Goal: Transaction & Acquisition: Purchase product/service

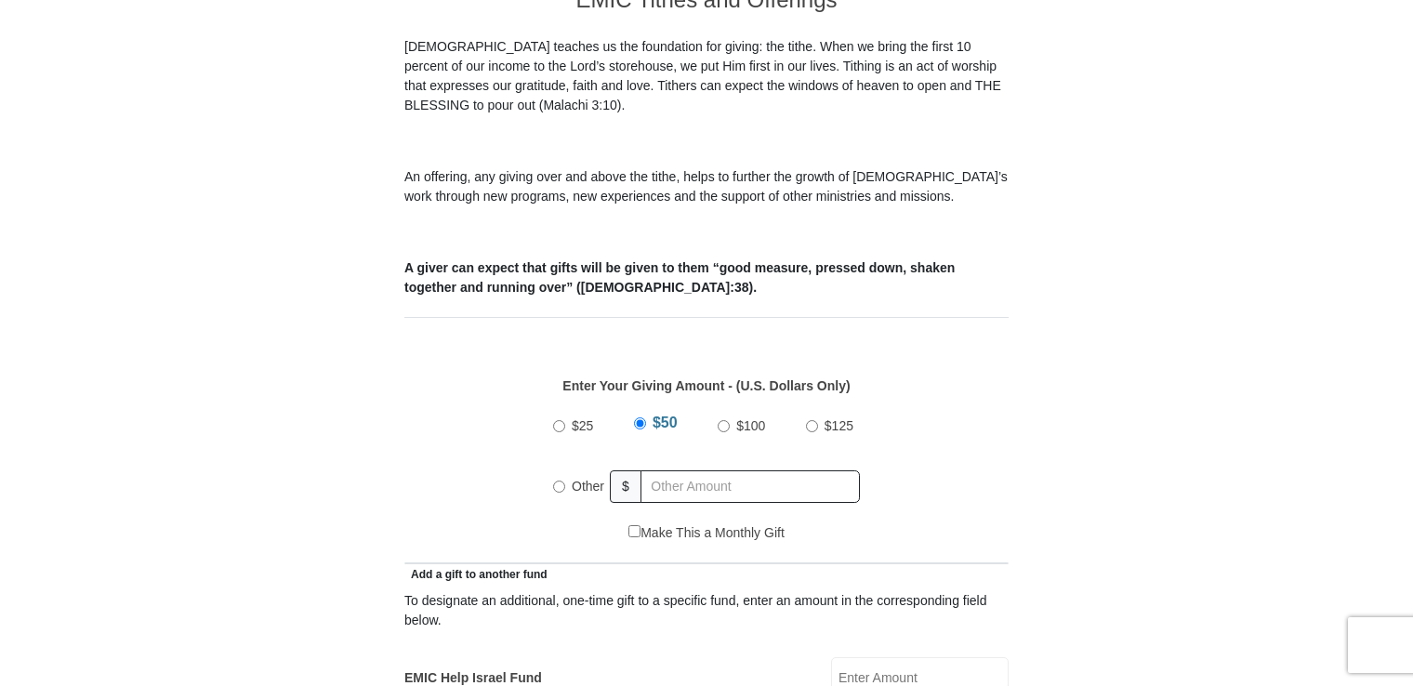
scroll to position [558, 0]
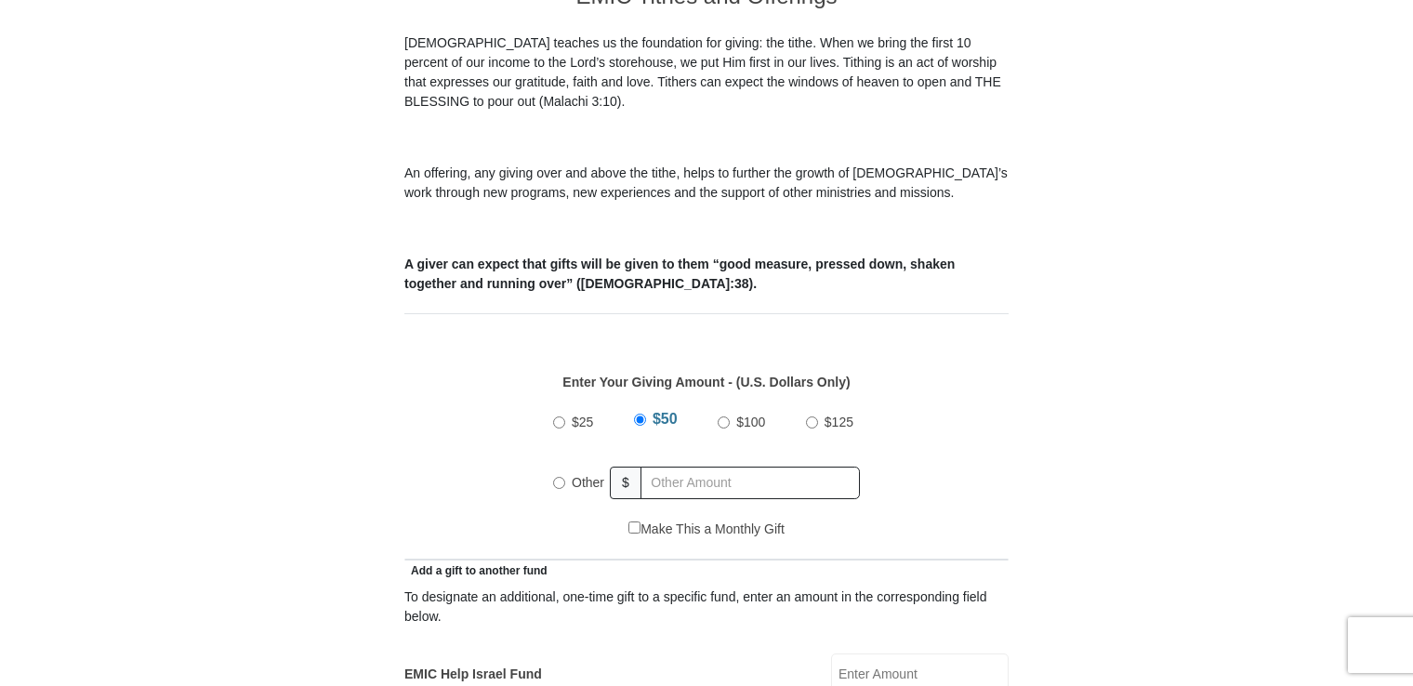
click at [558, 477] on input "Other" at bounding box center [559, 483] width 12 height 12
radio input "true"
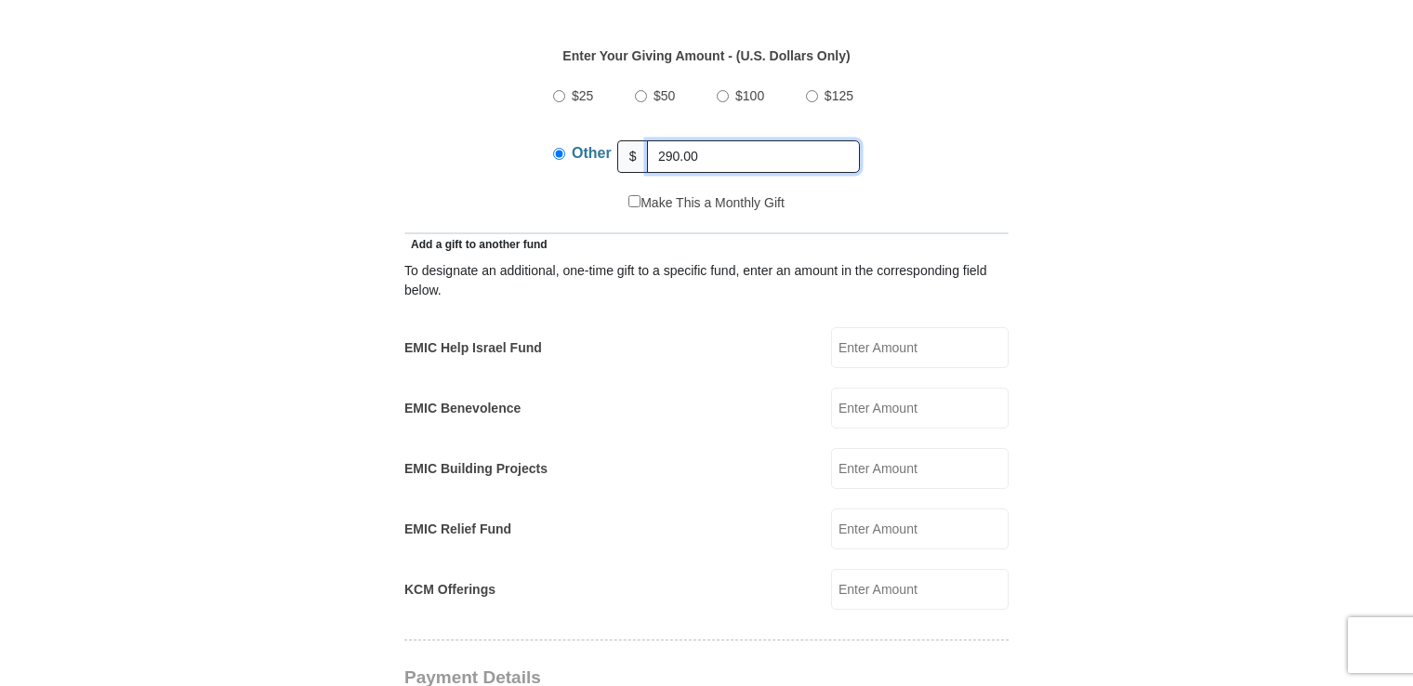
scroll to position [929, 0]
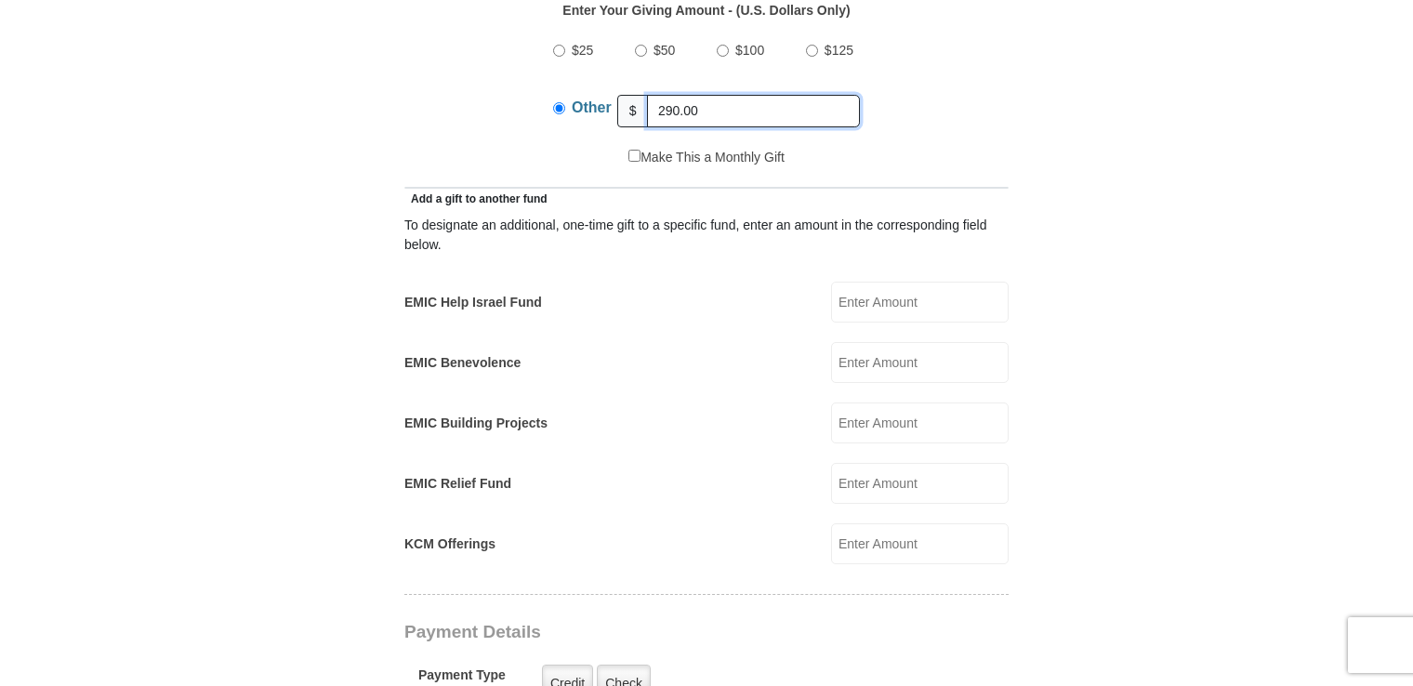
type input "290.00"
click at [888, 282] on input "EMIC Help Israel Fund" at bounding box center [920, 302] width 178 height 41
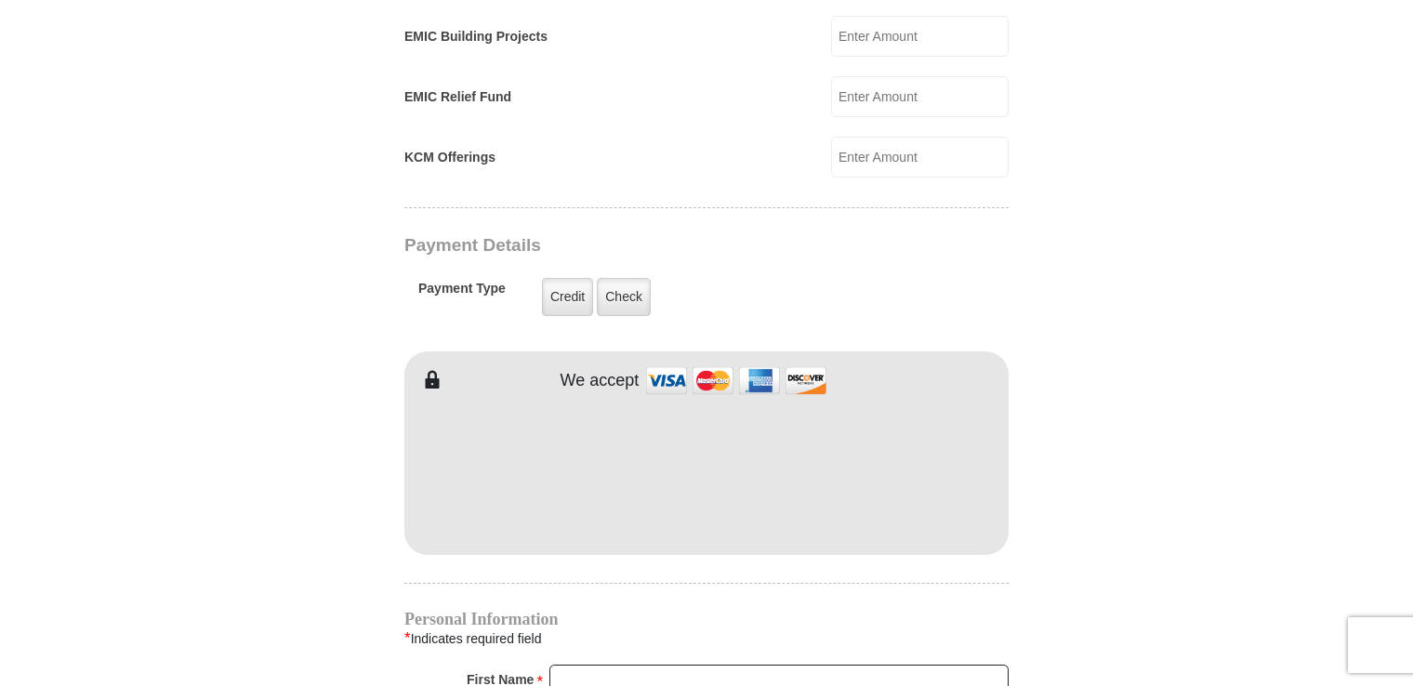
scroll to position [1394, 0]
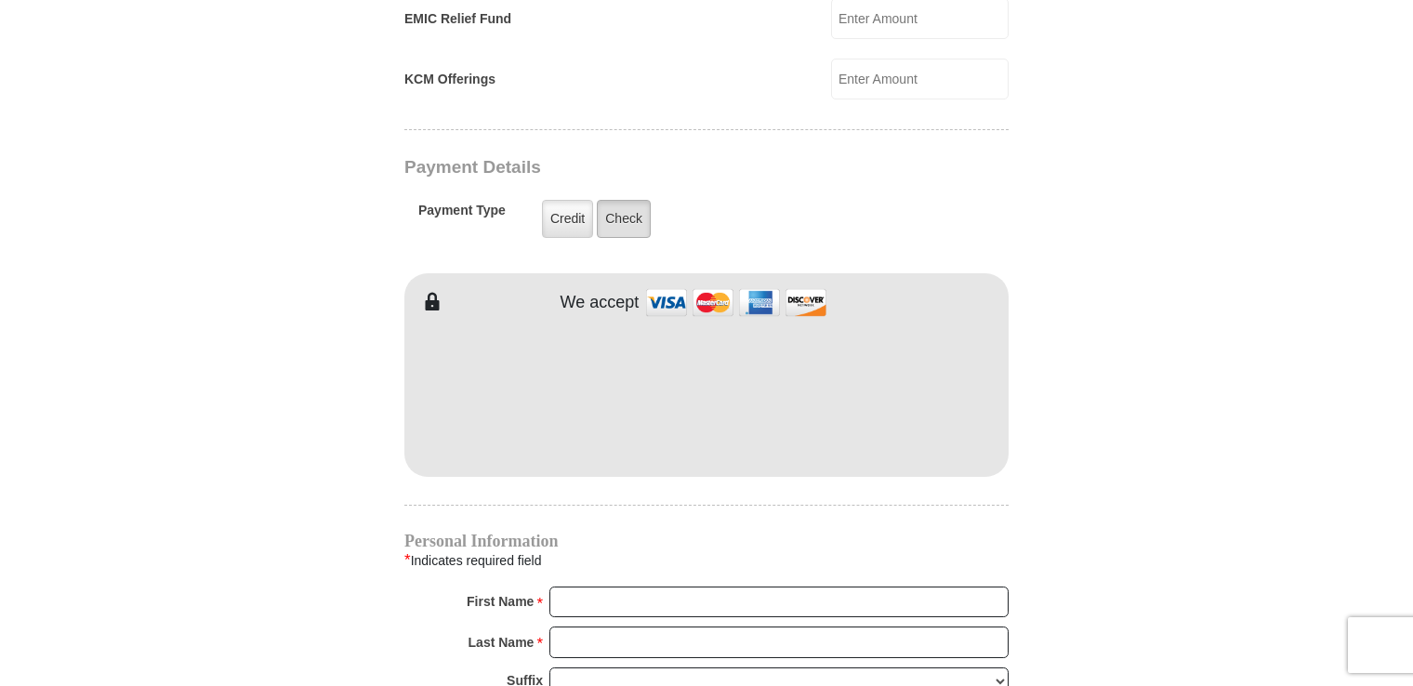
type input "100.00"
click at [616, 200] on label "Check" at bounding box center [624, 219] width 54 height 38
click at [0, 0] on input "Check" at bounding box center [0, 0] width 0 height 0
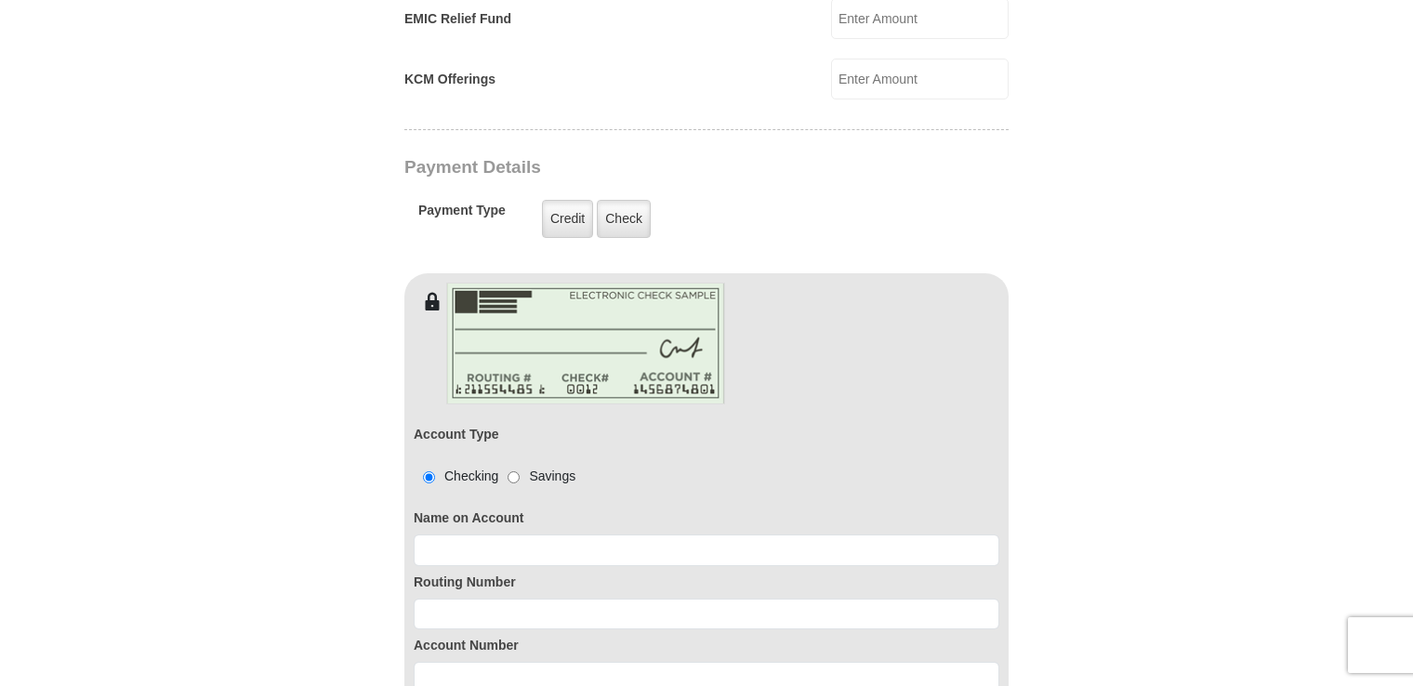
scroll to position [1580, 0]
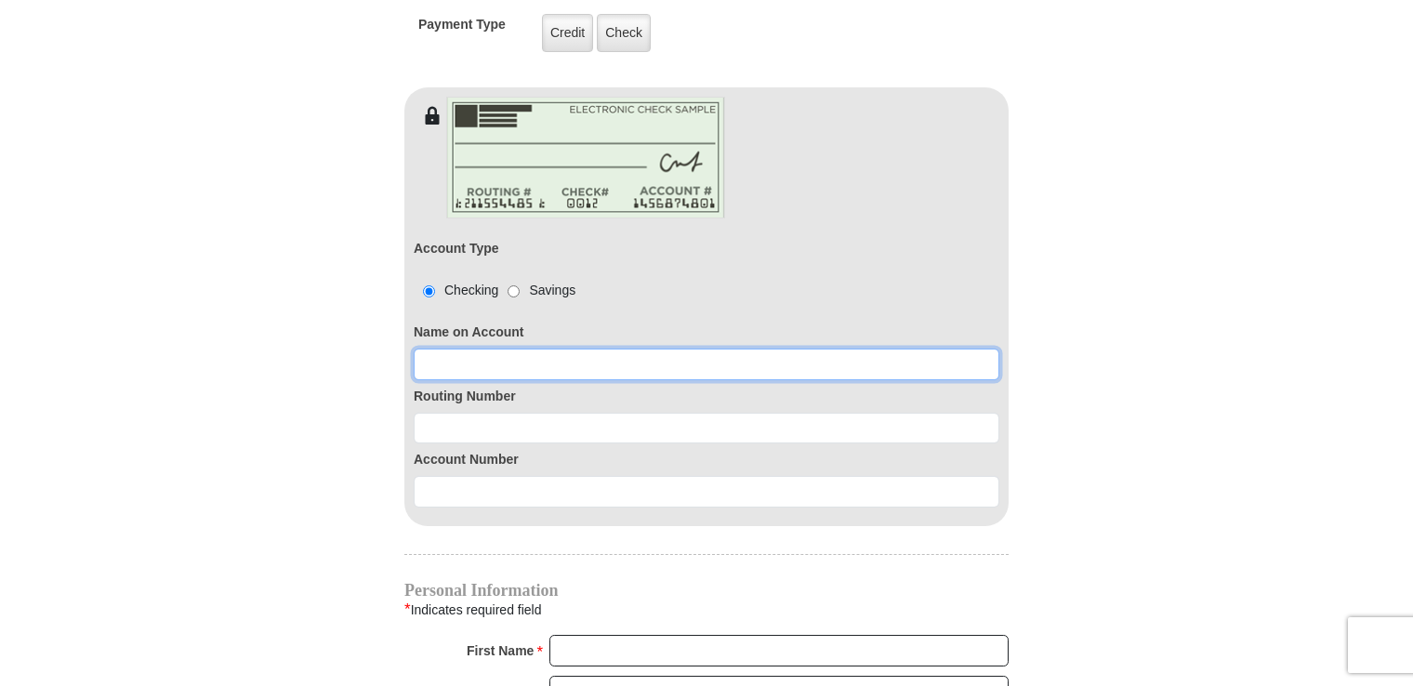
click at [652, 349] on input at bounding box center [707, 365] width 586 height 32
type input "[PERSON_NAME]"
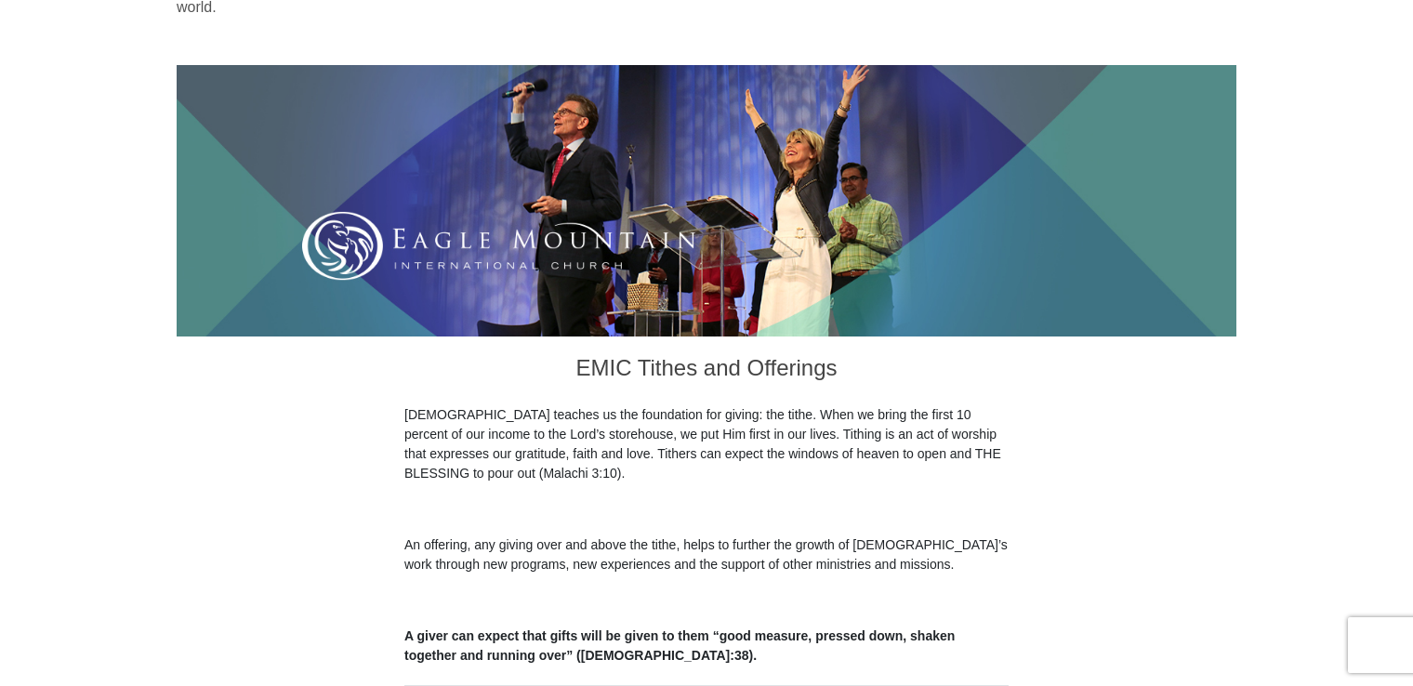
scroll to position [0, 0]
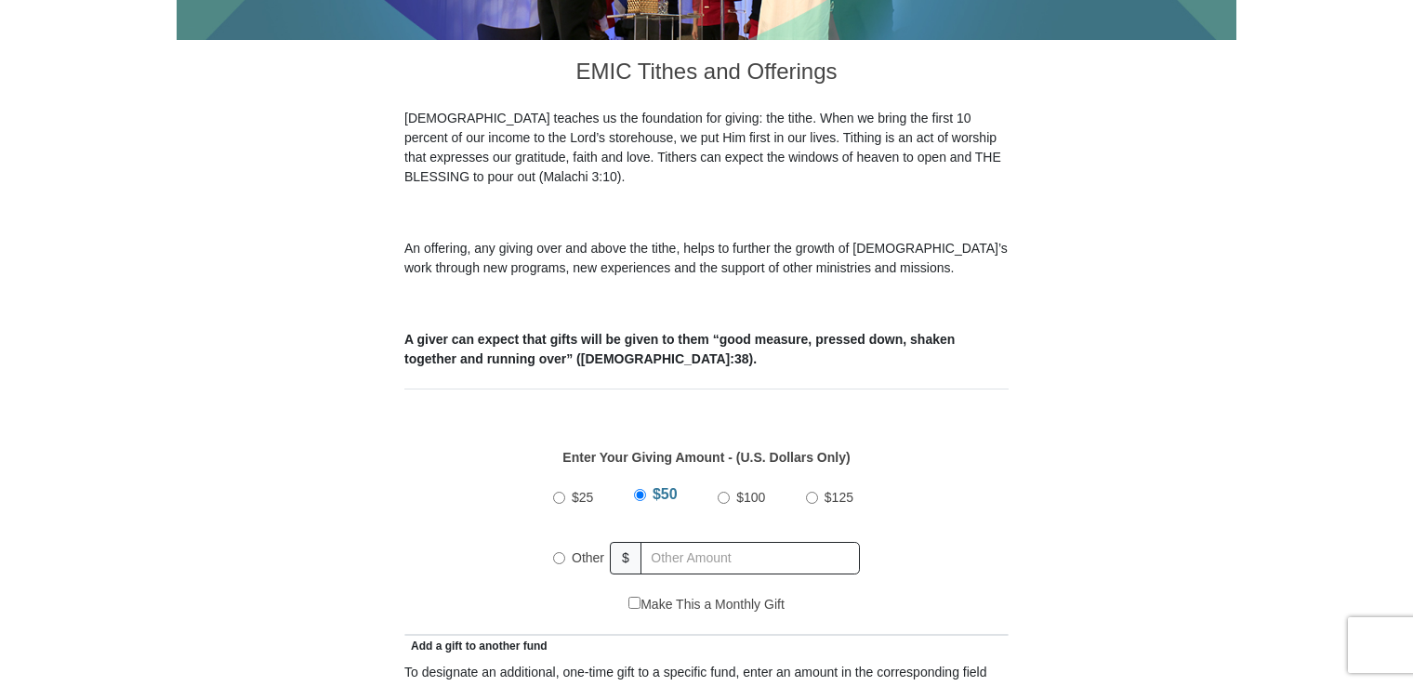
scroll to position [558, 0]
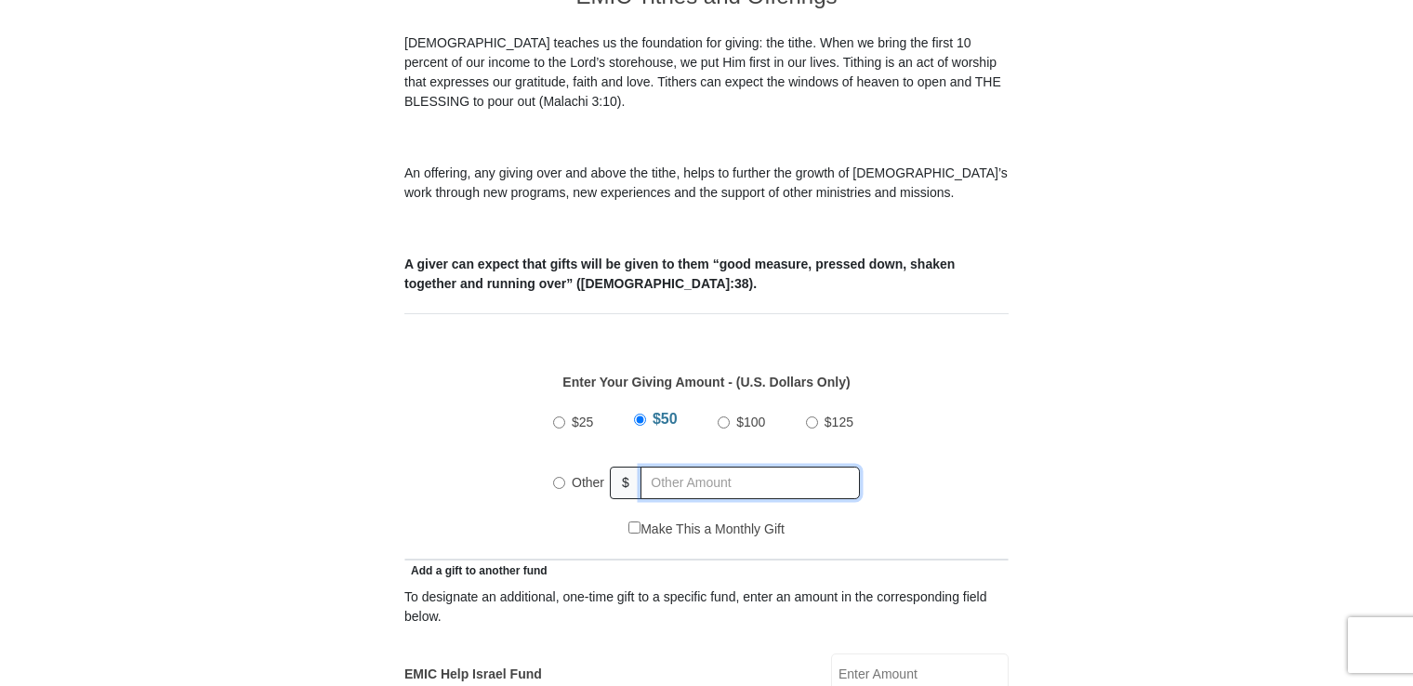
radio input "true"
click at [770, 467] on input "text" at bounding box center [753, 483] width 213 height 33
type input "290.00"
type input "100.00"
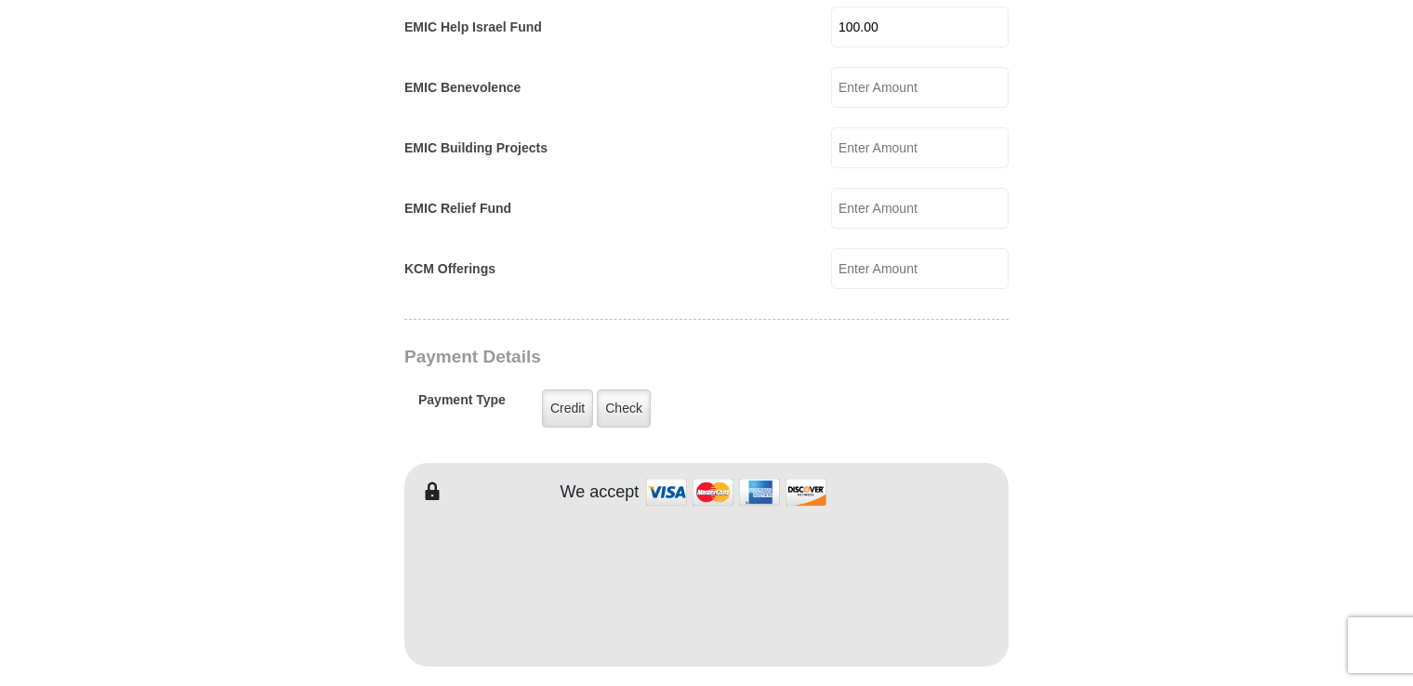
scroll to position [1208, 0]
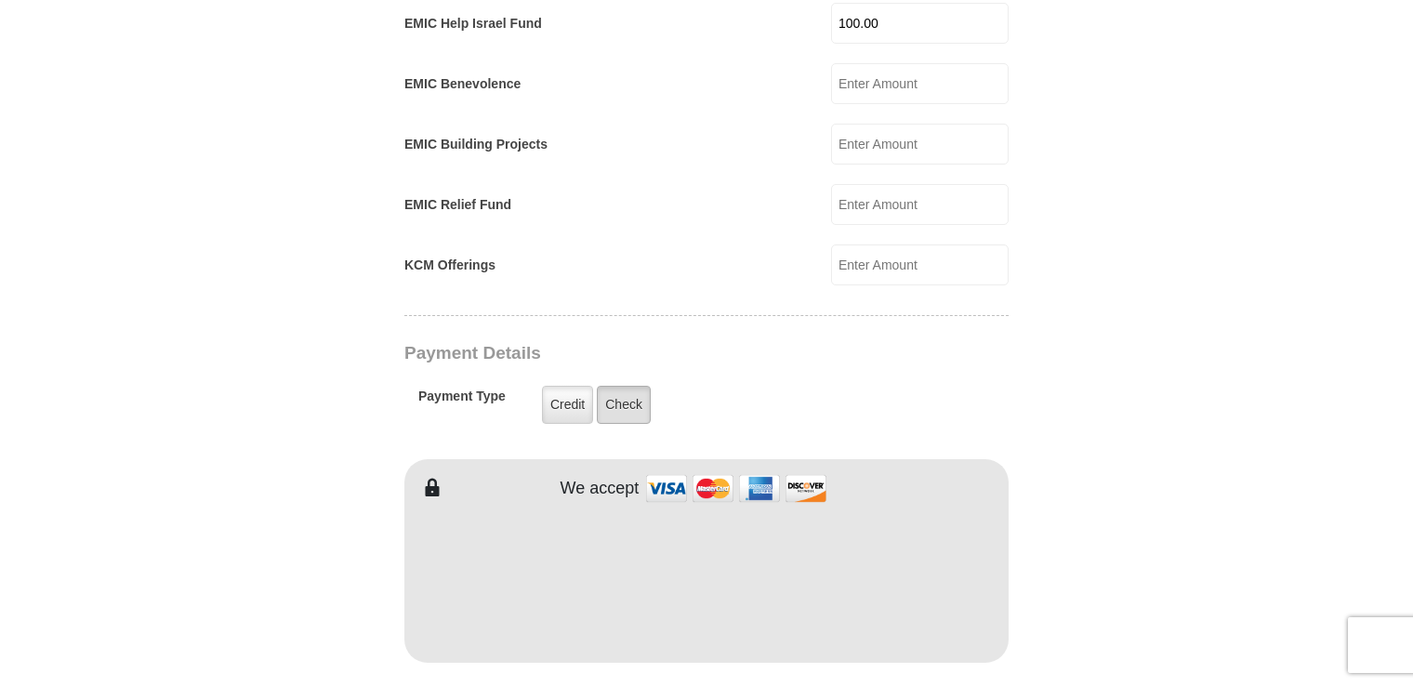
click at [635, 386] on label "Check" at bounding box center [624, 405] width 54 height 38
click at [0, 0] on input "Check" at bounding box center [0, 0] width 0 height 0
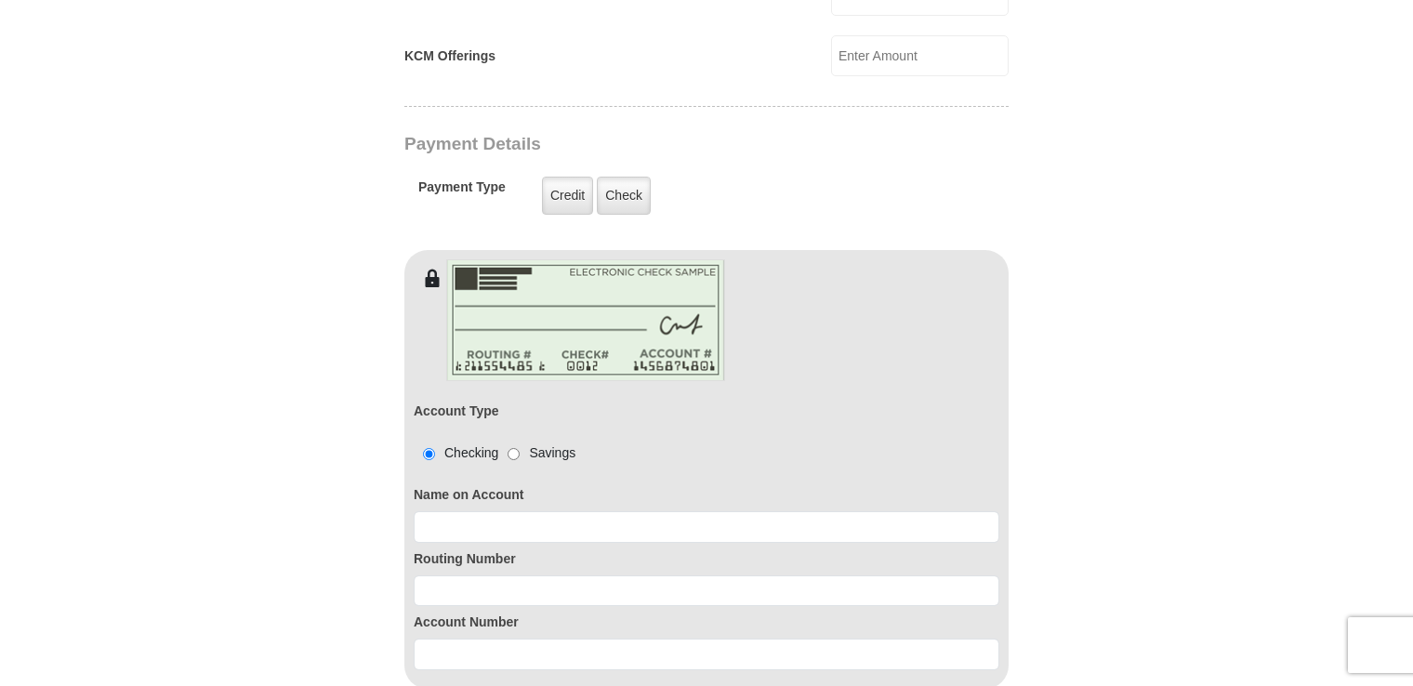
scroll to position [1673, 0]
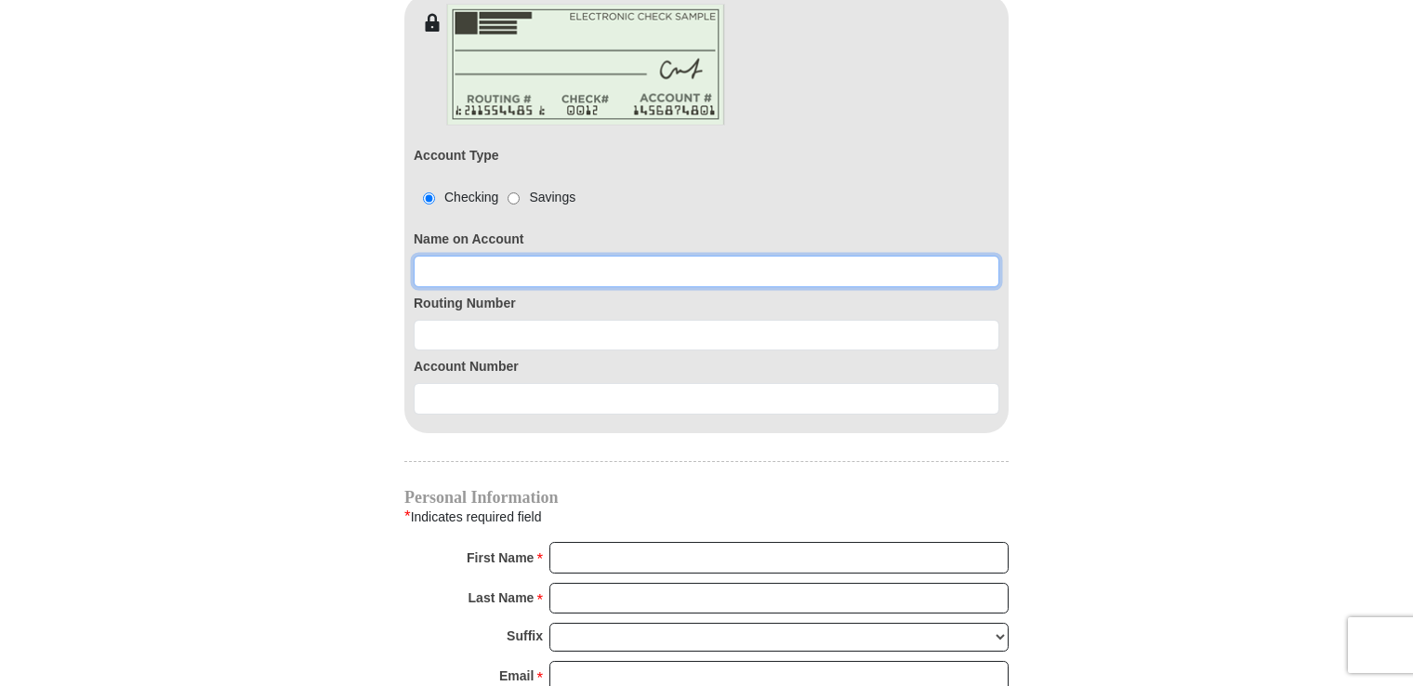
click at [633, 256] on input at bounding box center [707, 272] width 586 height 32
type input "[PERSON_NAME]"
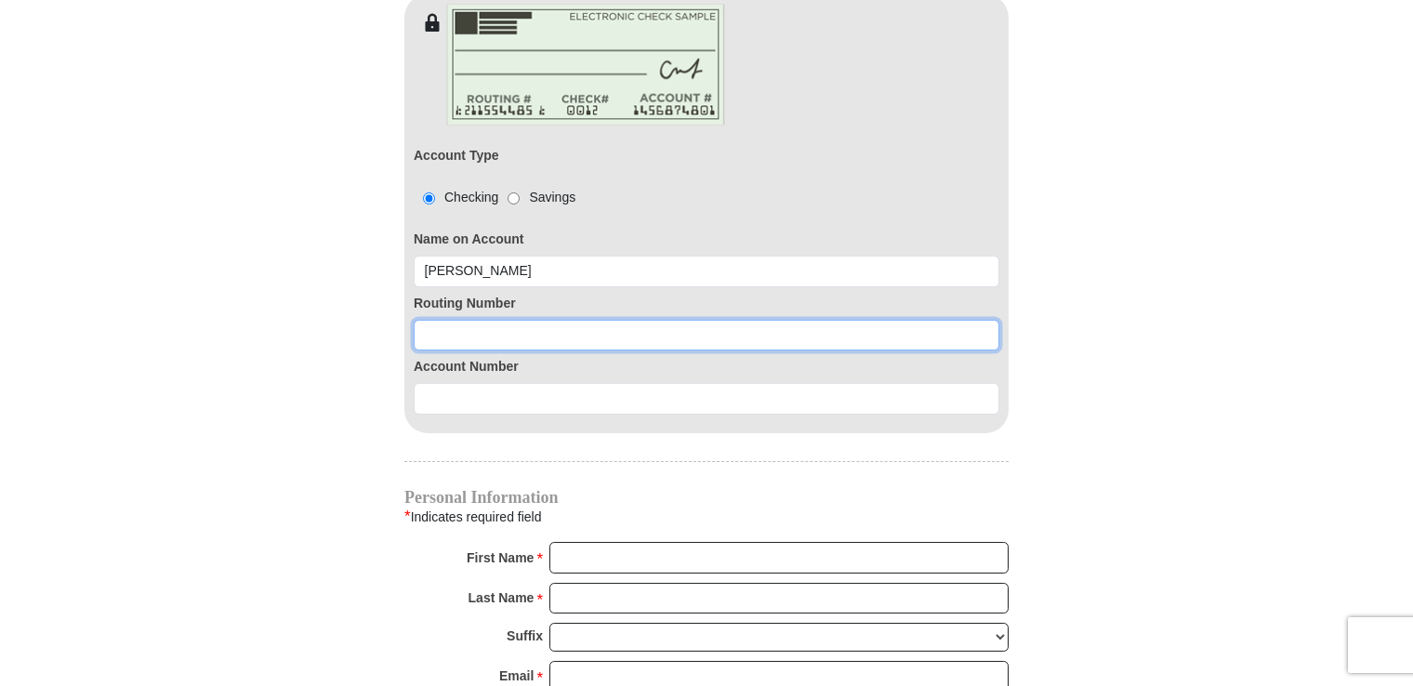
click at [588, 320] on input at bounding box center [707, 336] width 586 height 32
type input "242279408"
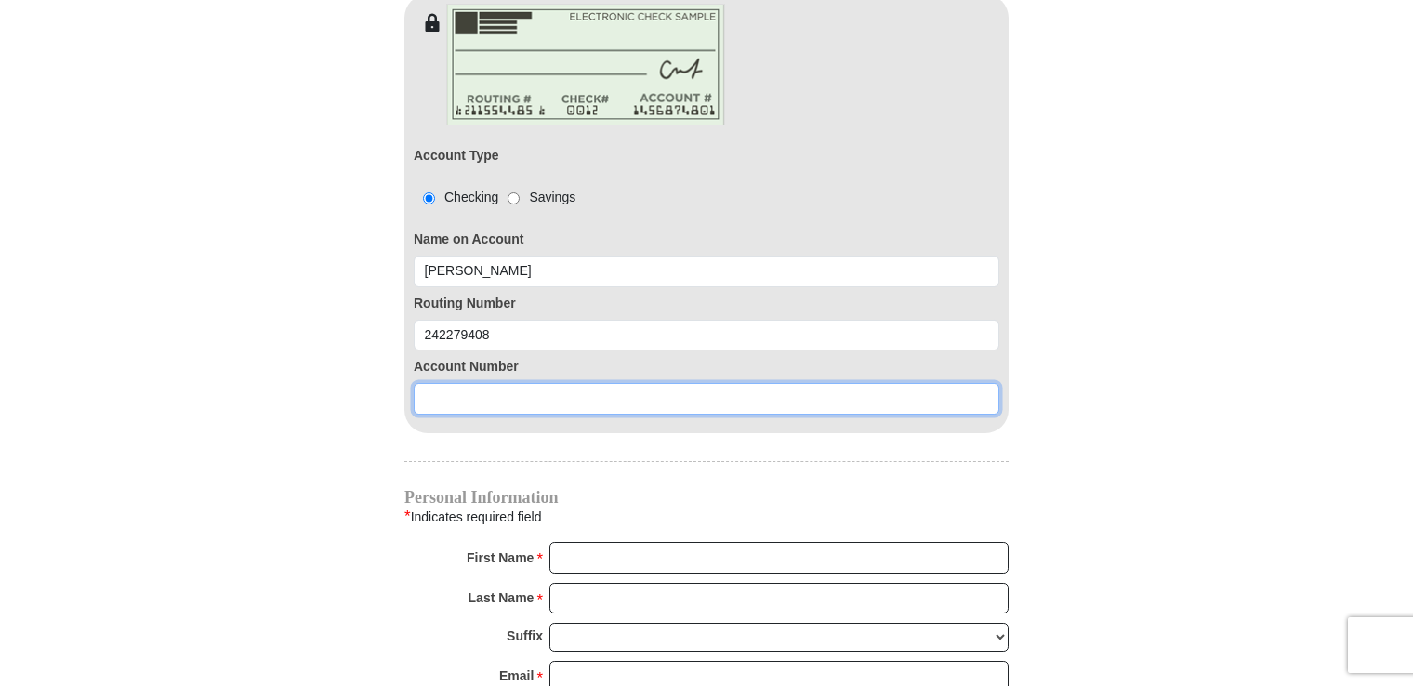
click at [543, 383] on input at bounding box center [707, 399] width 586 height 32
click at [442, 383] on input "1900008474698" at bounding box center [707, 399] width 586 height 32
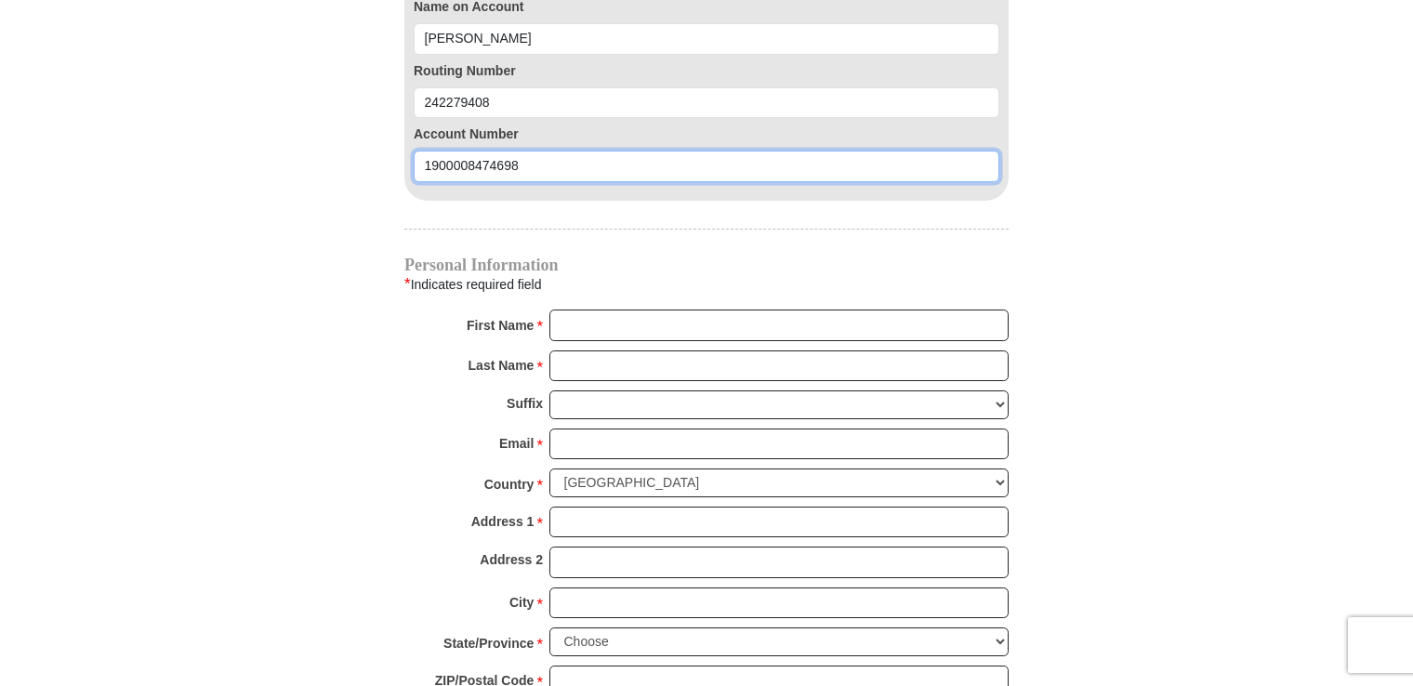
scroll to position [1952, 0]
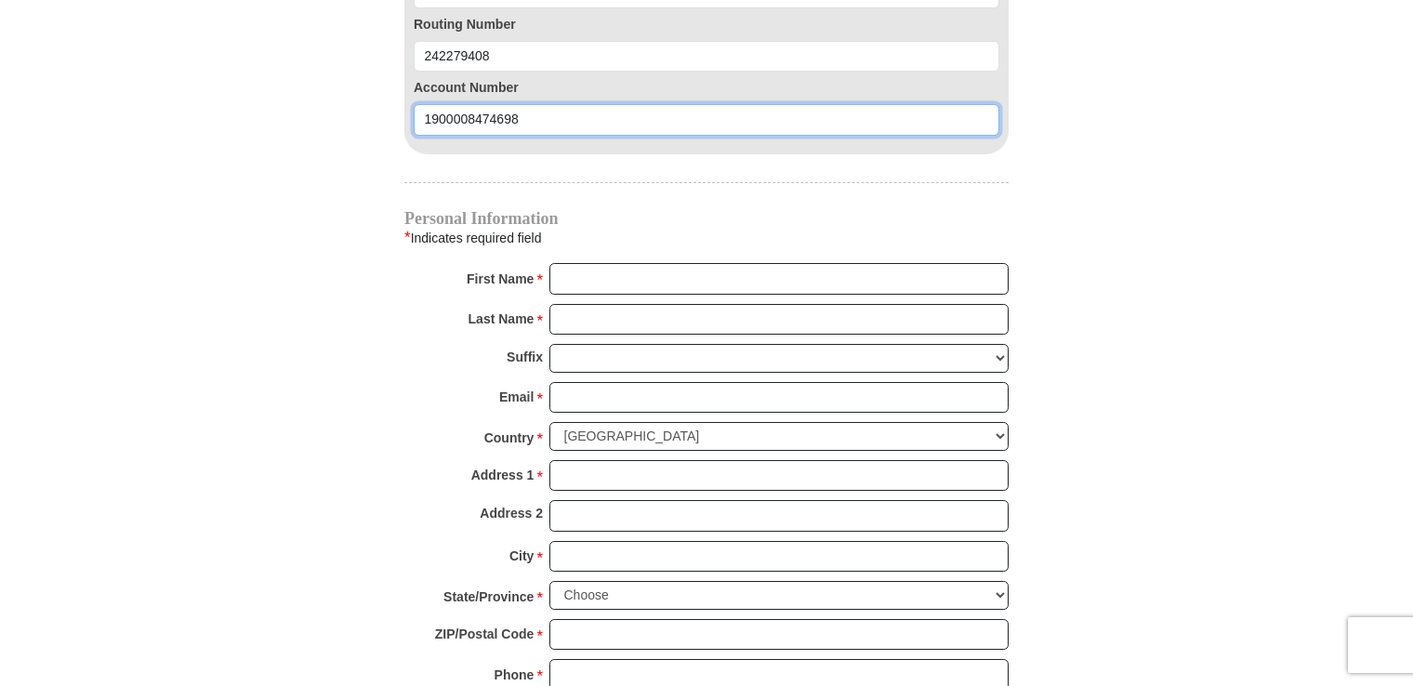
type input "1900008474698"
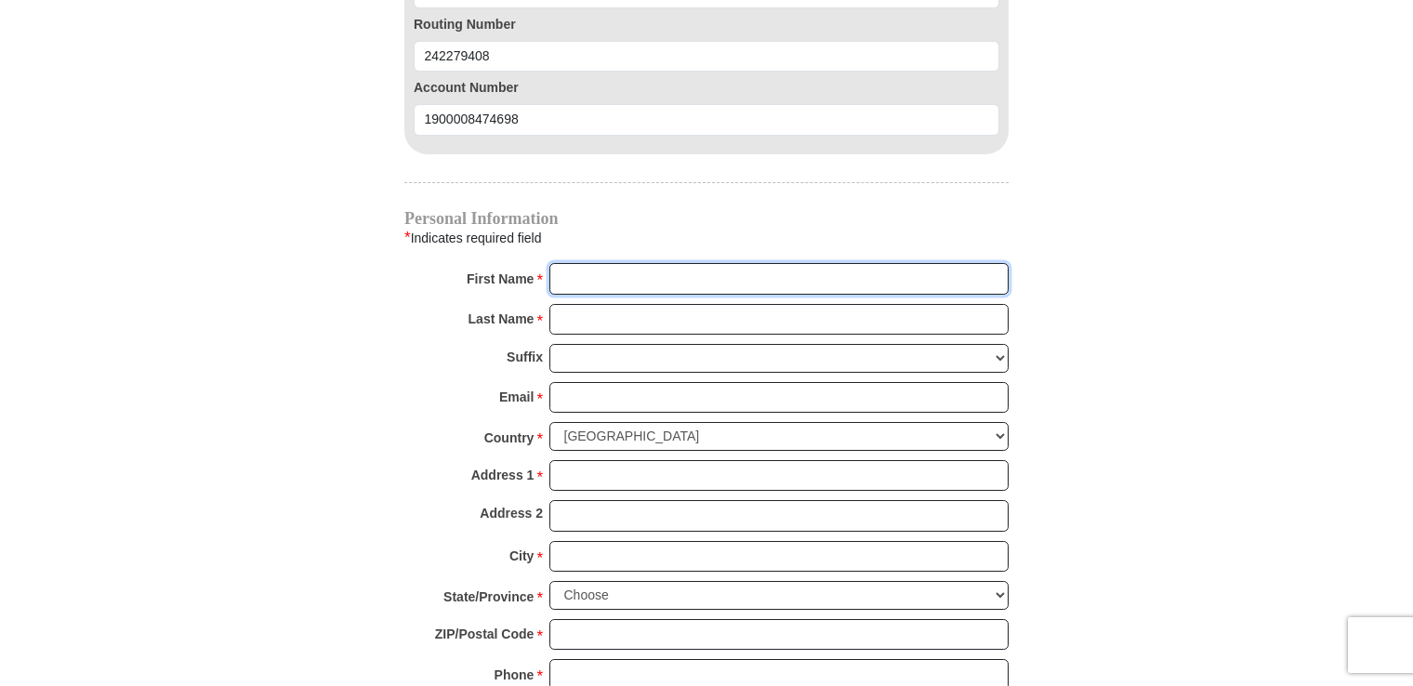
click at [626, 263] on input "First Name *" at bounding box center [778, 279] width 459 height 32
type input "[PERSON_NAME]"
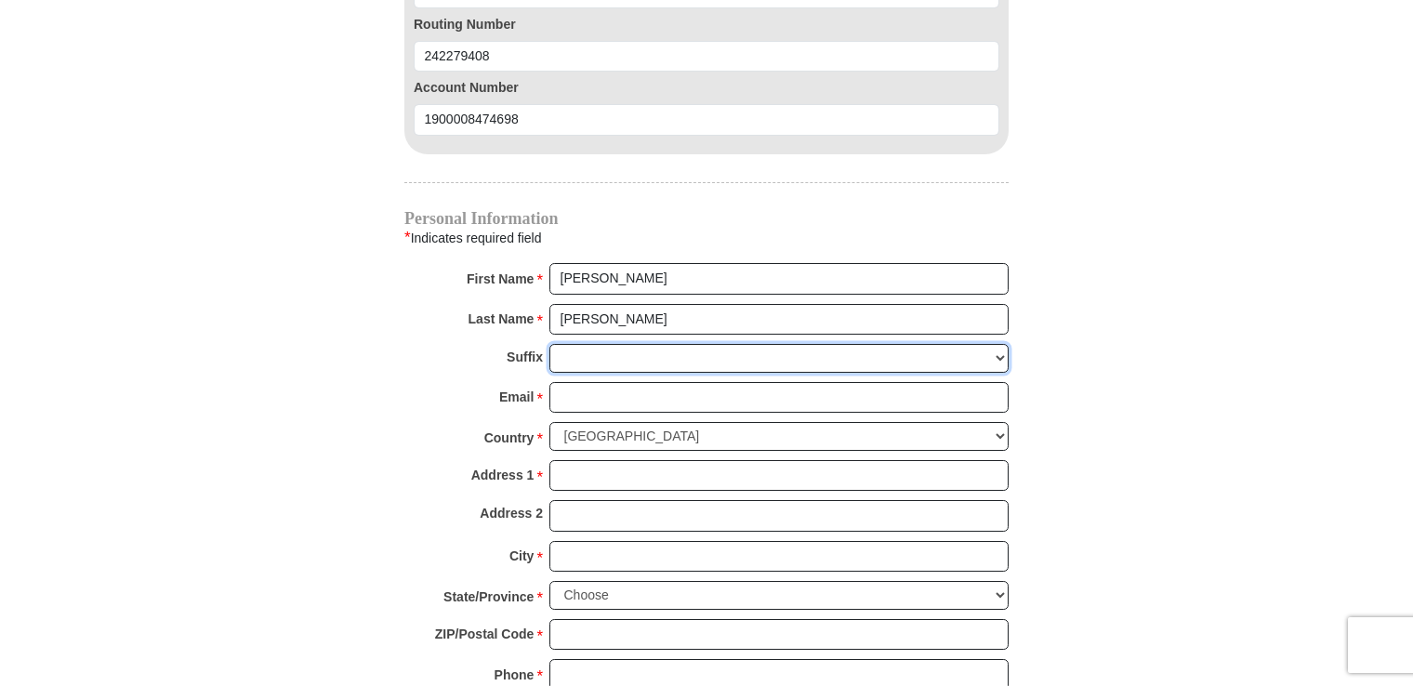
type input "rbryant049@gmail.com"
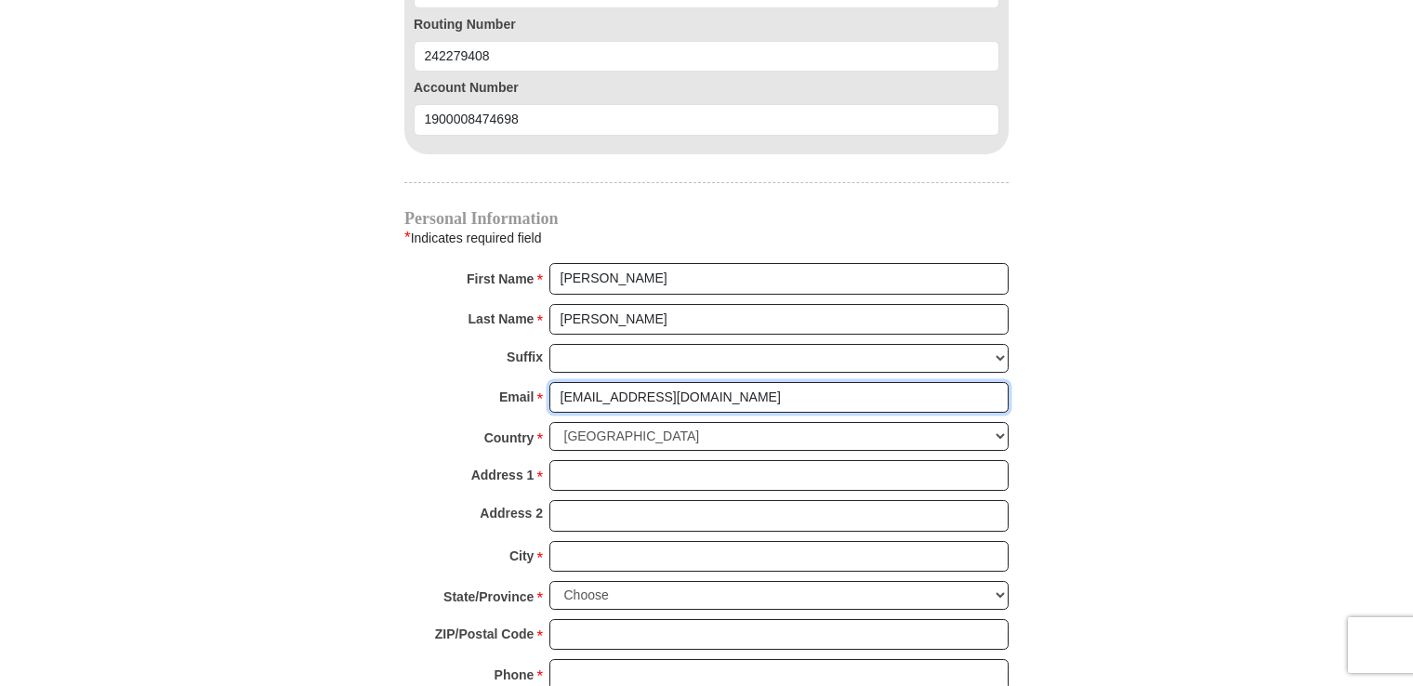
type input "rbryant049@gmail.com"
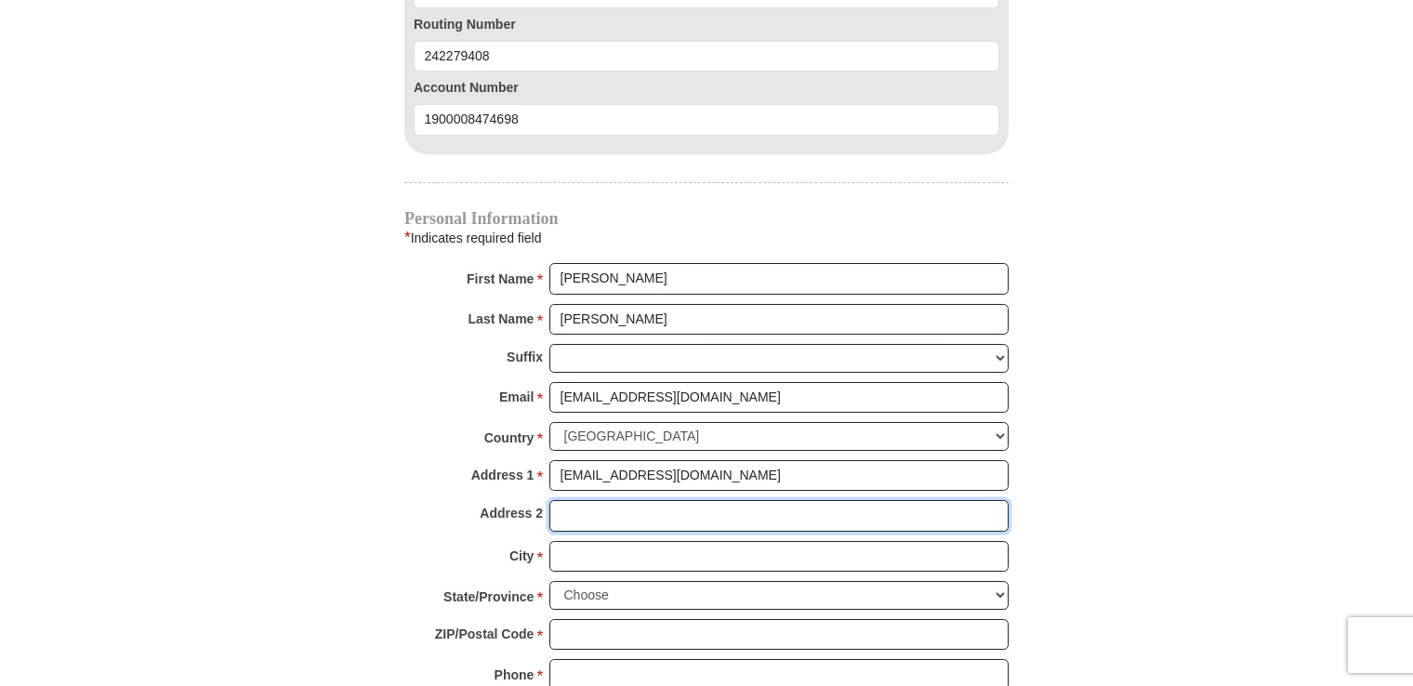
type input "Beavercreek"
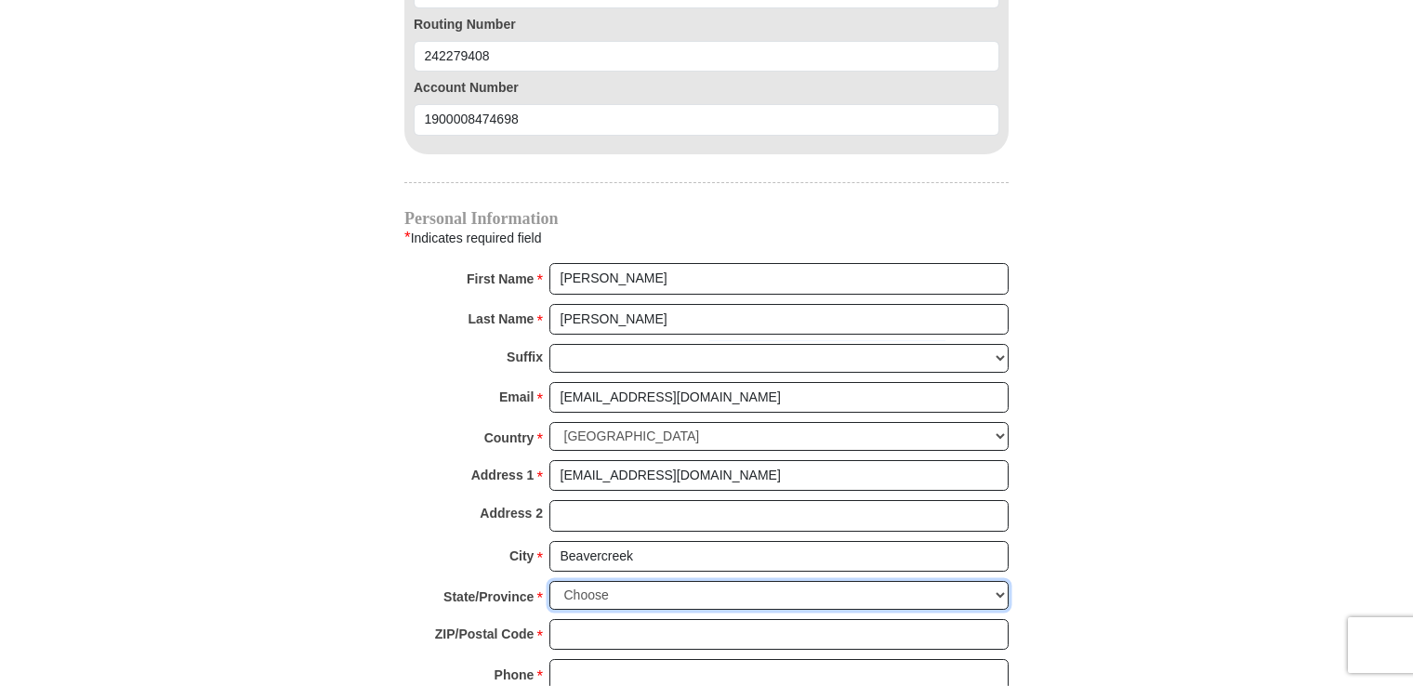
type input "45432"
type input "9376455581"
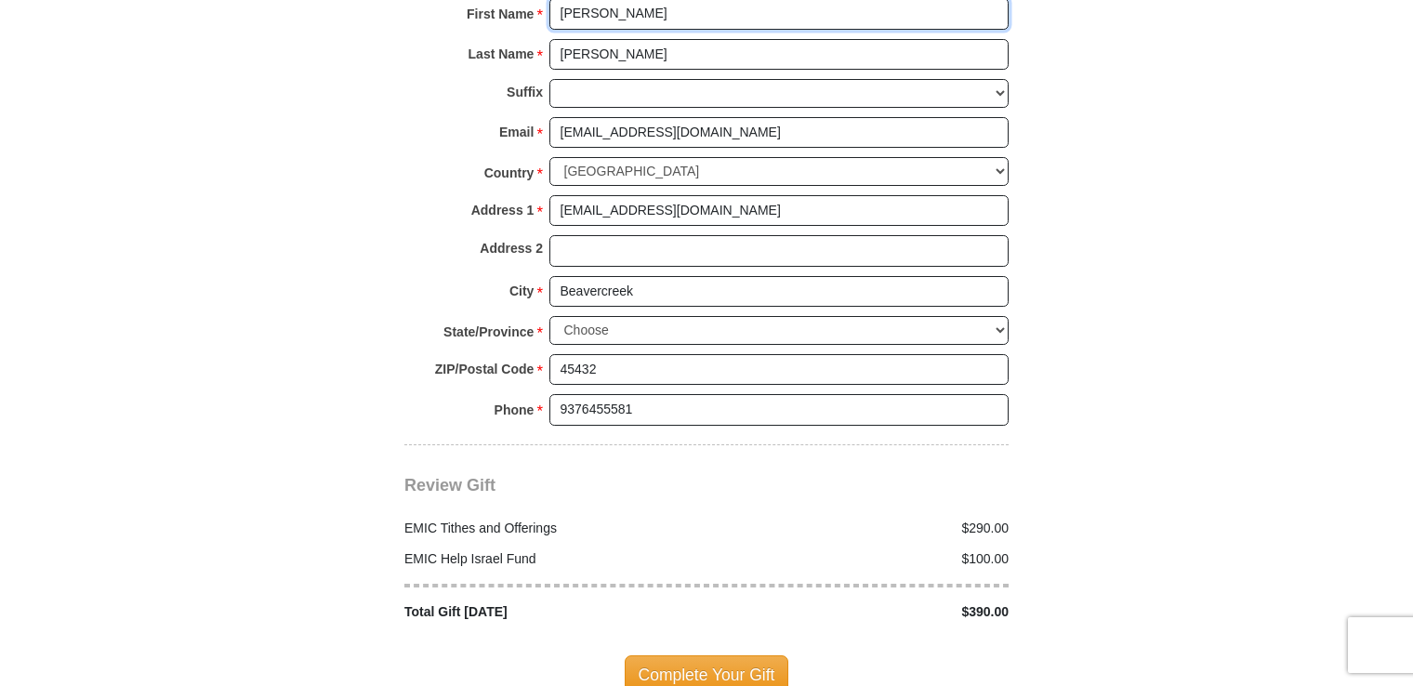
scroll to position [2324, 0]
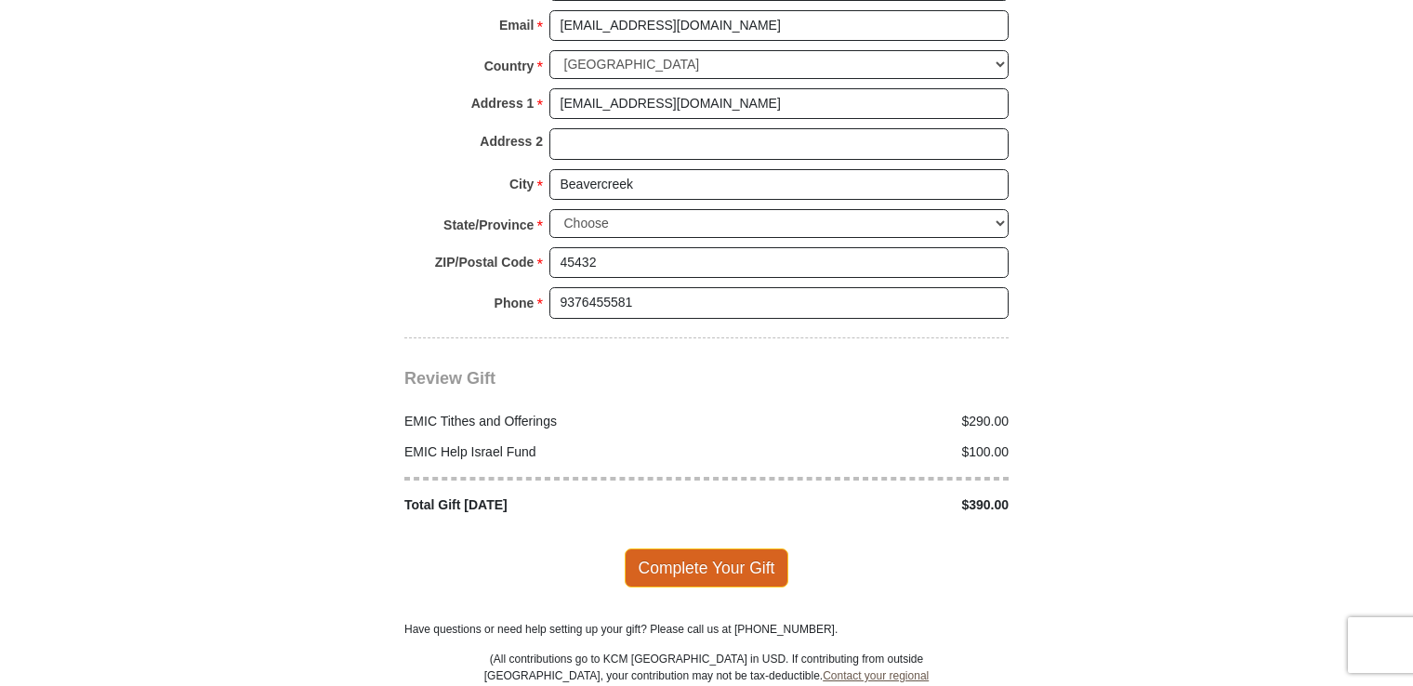
click at [712, 548] on span "Complete Your Gift" at bounding box center [707, 567] width 165 height 39
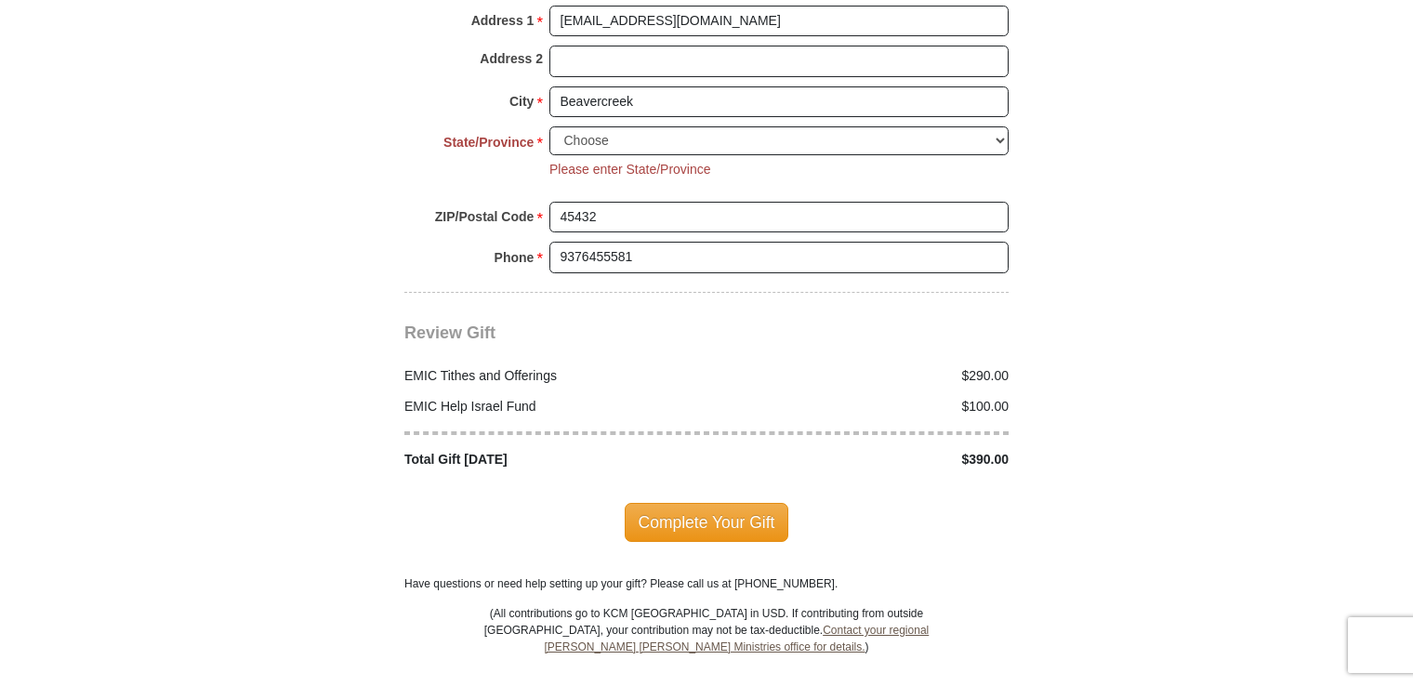
scroll to position [2205, 0]
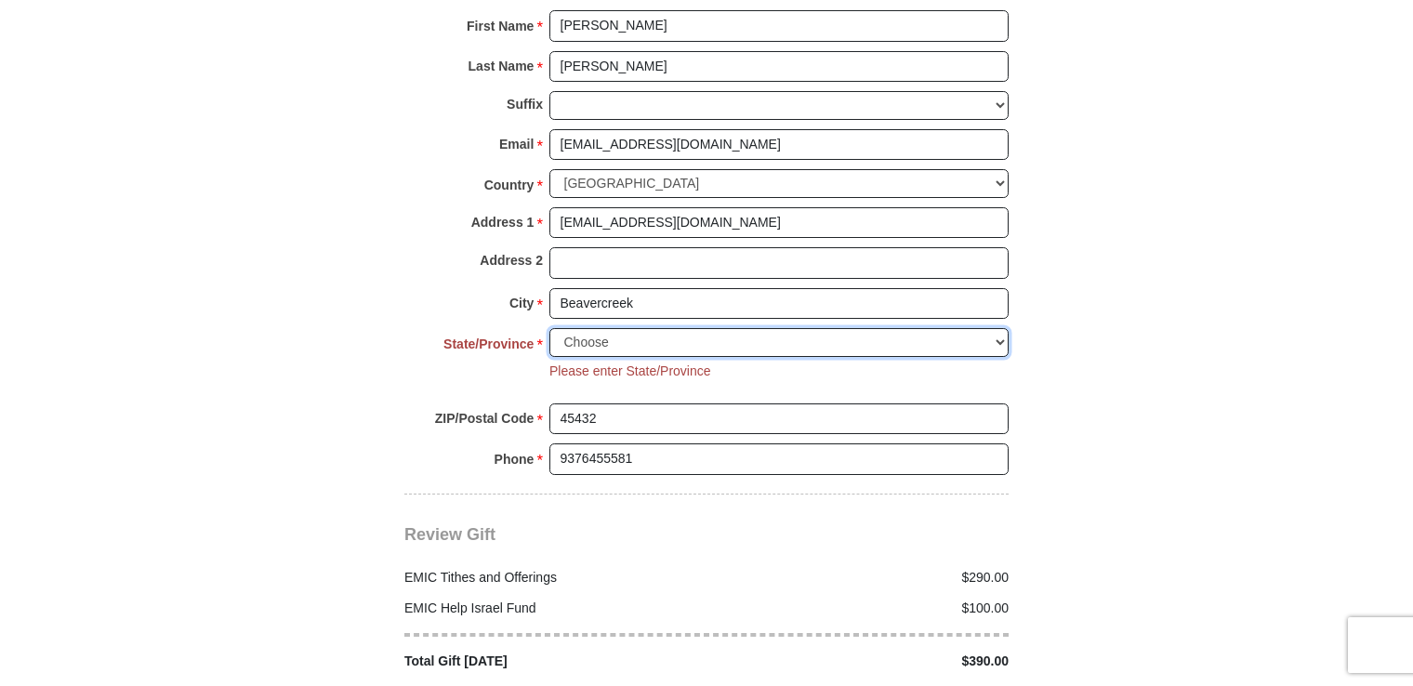
click at [1000, 328] on select "Choose Alabama Alaska American Samoa Arizona Arkansas Armed Forces Americas Arm…" at bounding box center [778, 342] width 459 height 29
select select "OH"
click at [549, 328] on select "Choose Alabama Alaska American Samoa Arizona Arkansas Armed Forces Americas Arm…" at bounding box center [778, 342] width 459 height 29
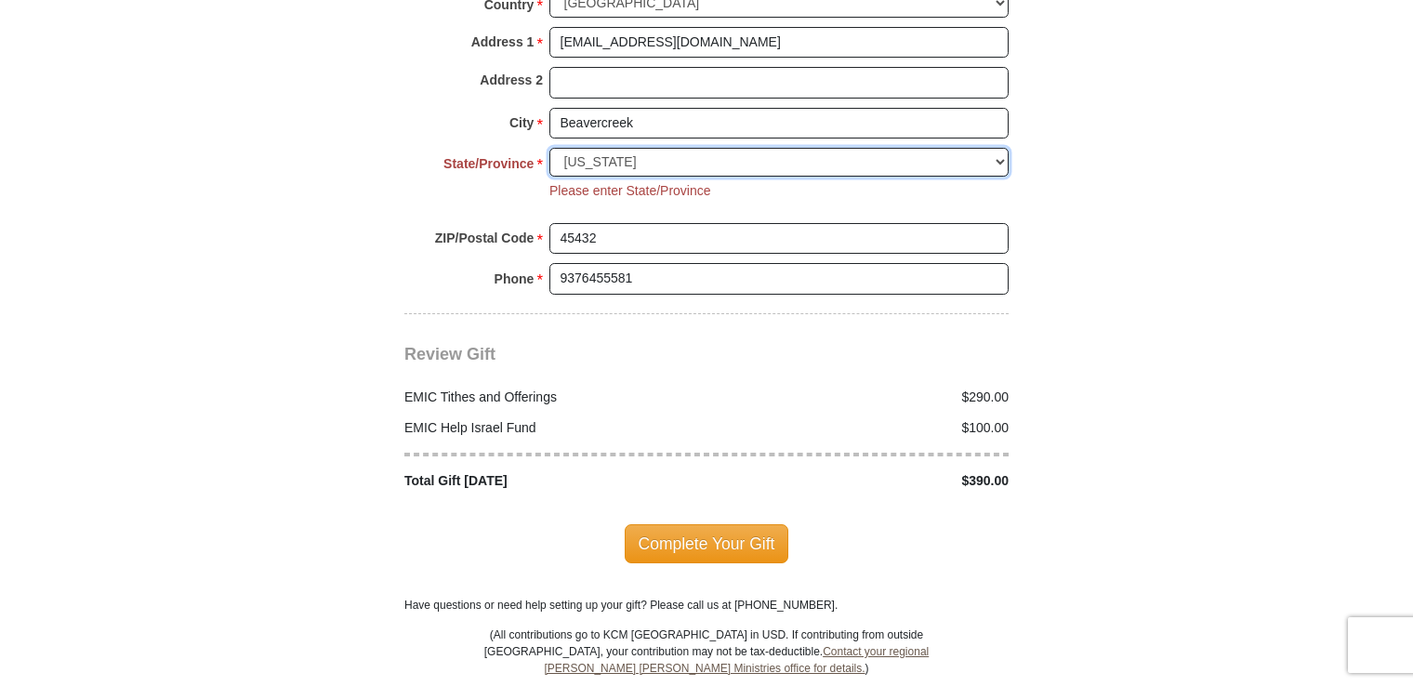
scroll to position [2390, 0]
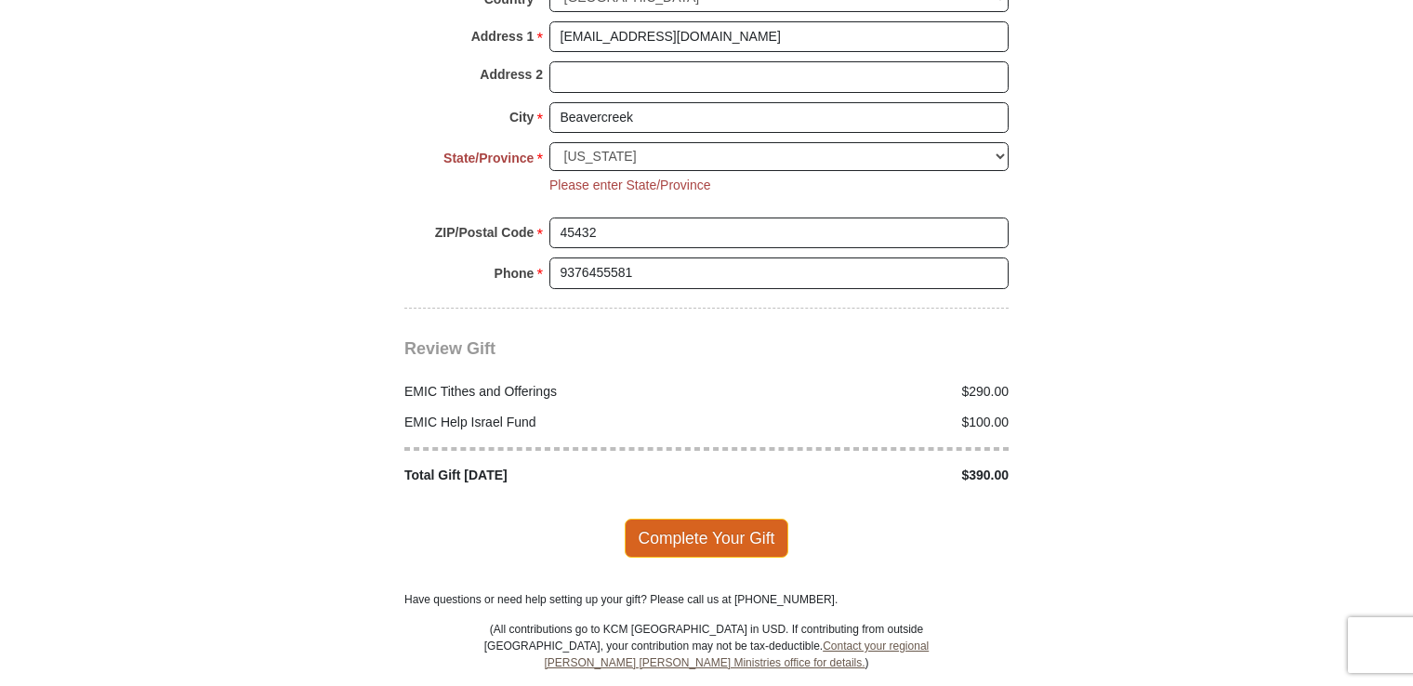
click at [765, 519] on span "Complete Your Gift" at bounding box center [707, 538] width 165 height 39
